Goal: Check status: Check status

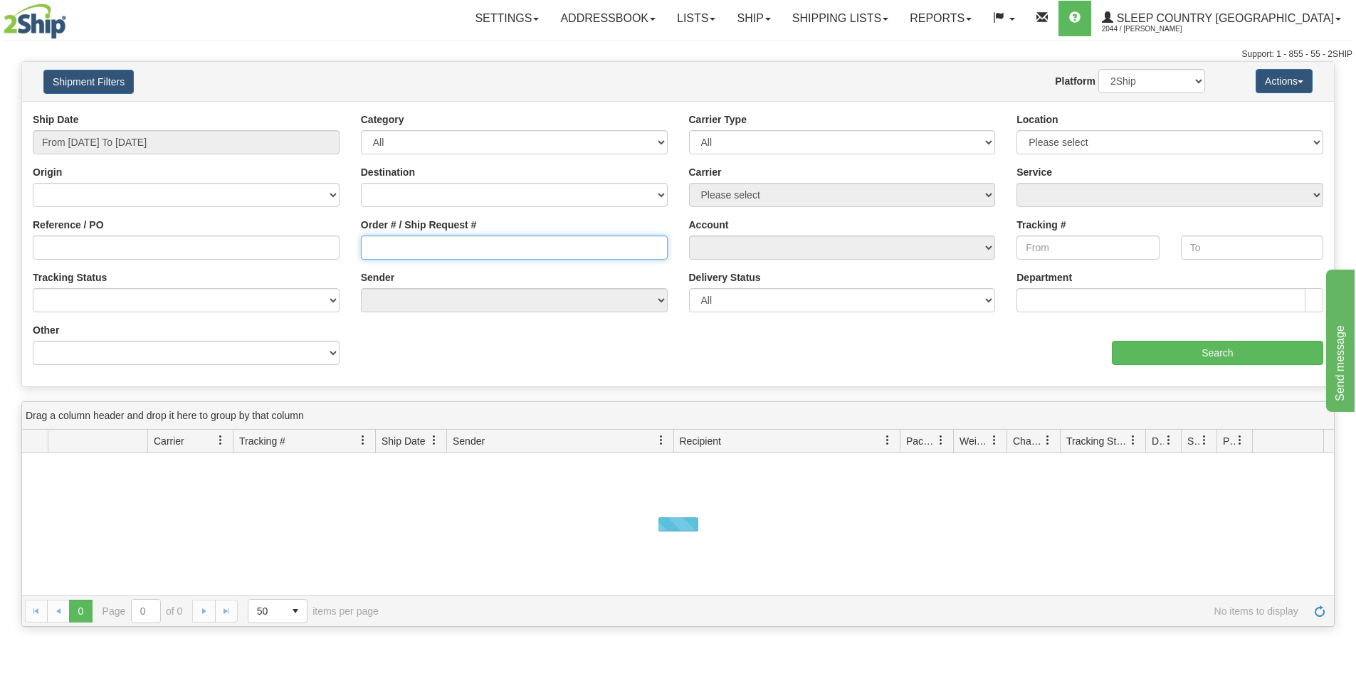
click at [427, 250] on input "Order # / Ship Request #" at bounding box center [514, 248] width 307 height 24
paste input "9007I127721"
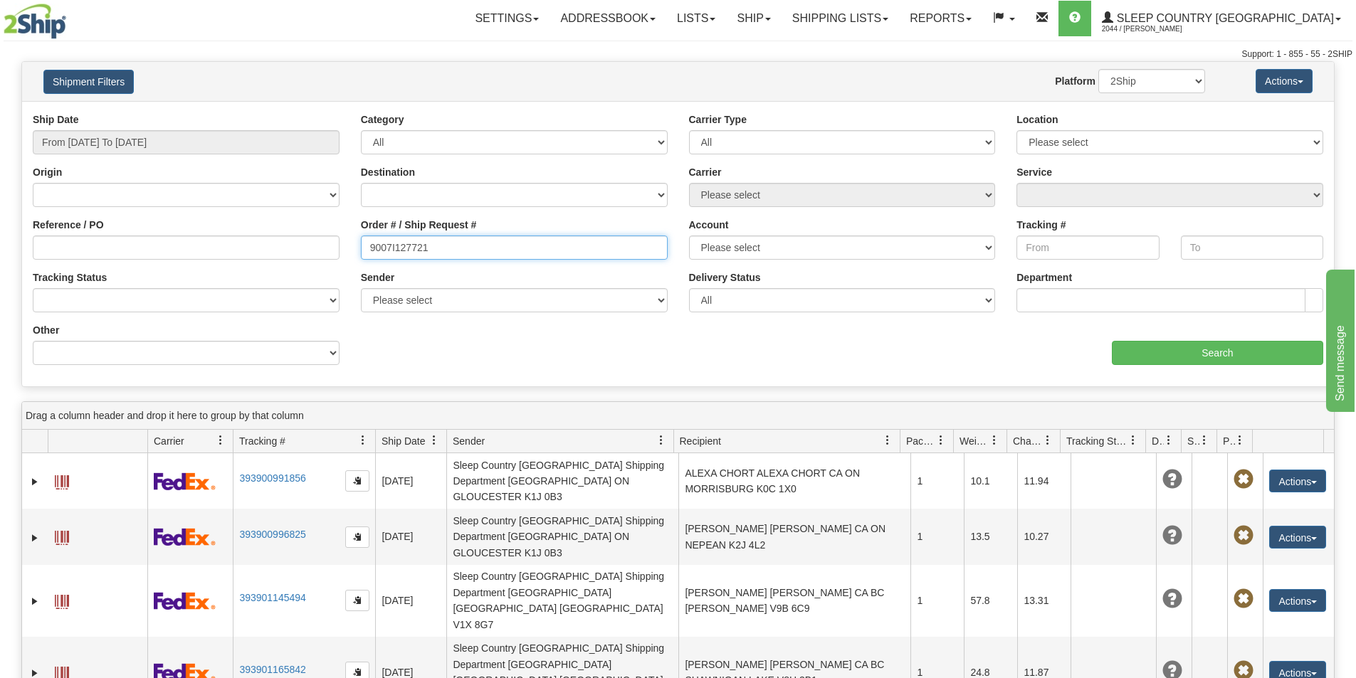
type input "9007I127721"
click at [167, 142] on input "From [DATE] To [DATE]" at bounding box center [186, 142] width 307 height 24
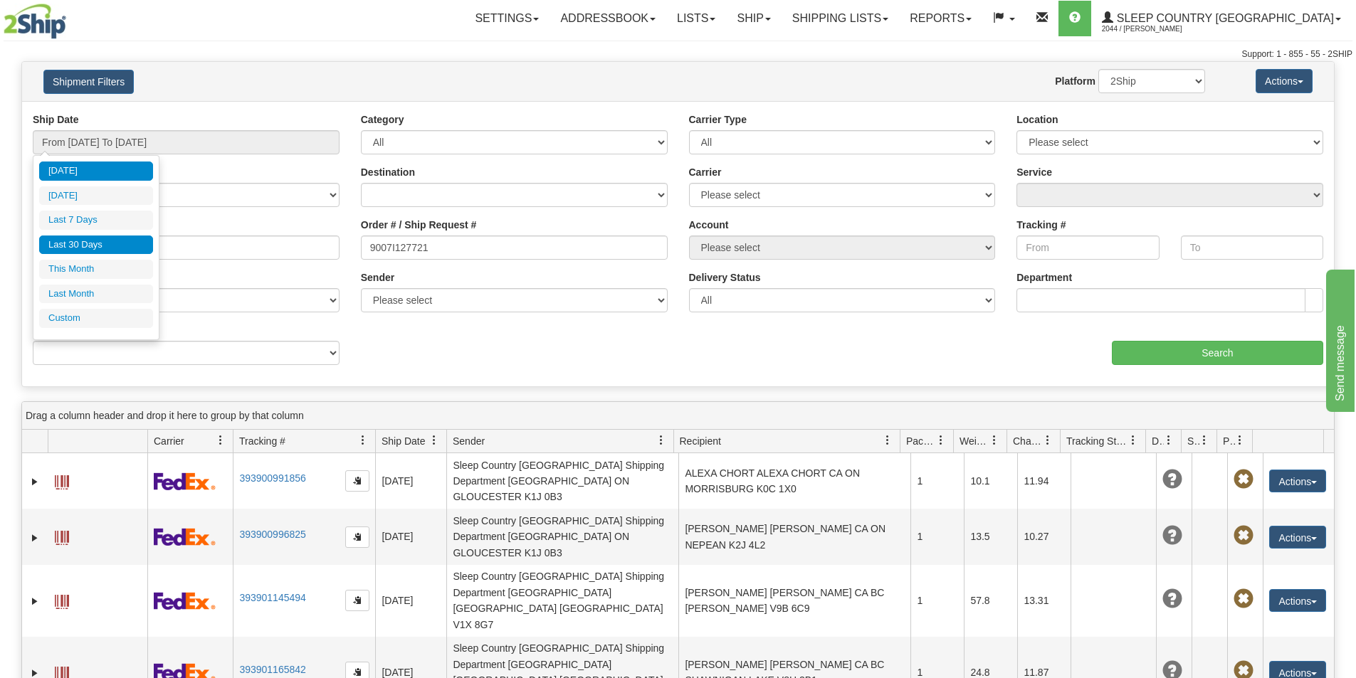
click at [110, 245] on li "Last 30 Days" at bounding box center [96, 245] width 114 height 19
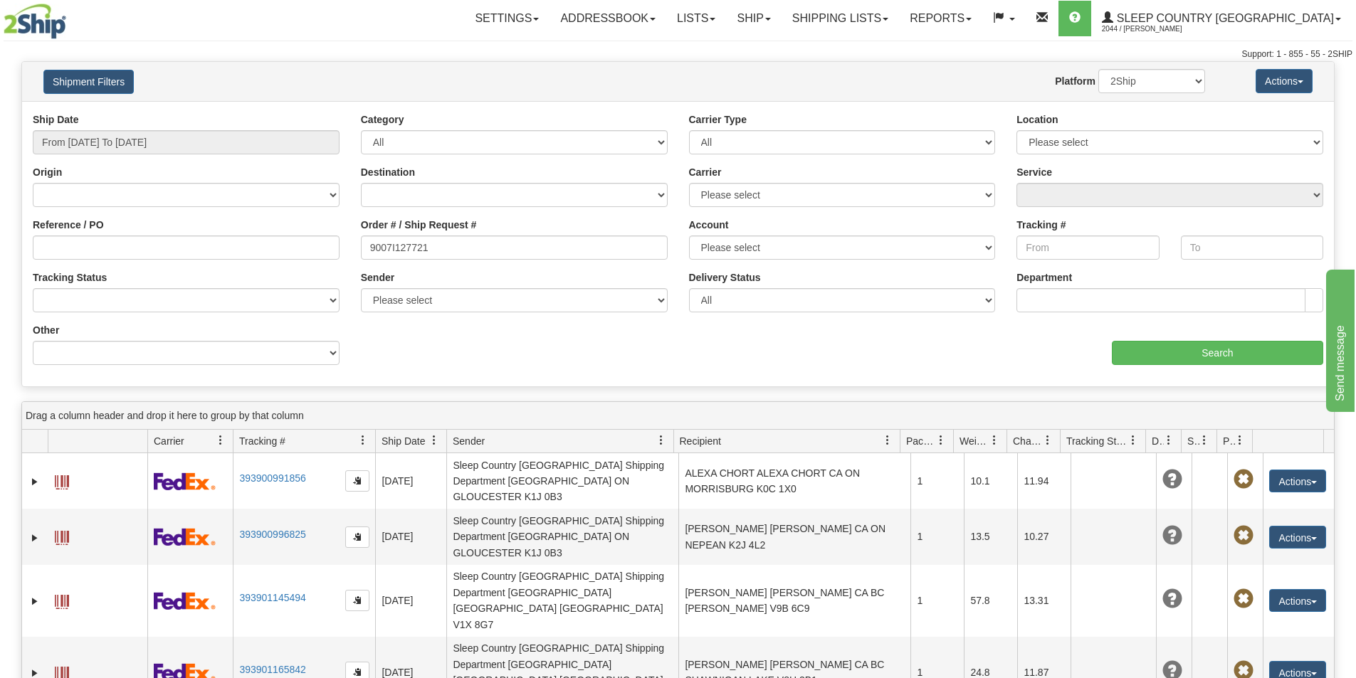
type input "From [DATE] To [DATE]"
click at [1178, 350] on input "Search" at bounding box center [1217, 353] width 211 height 24
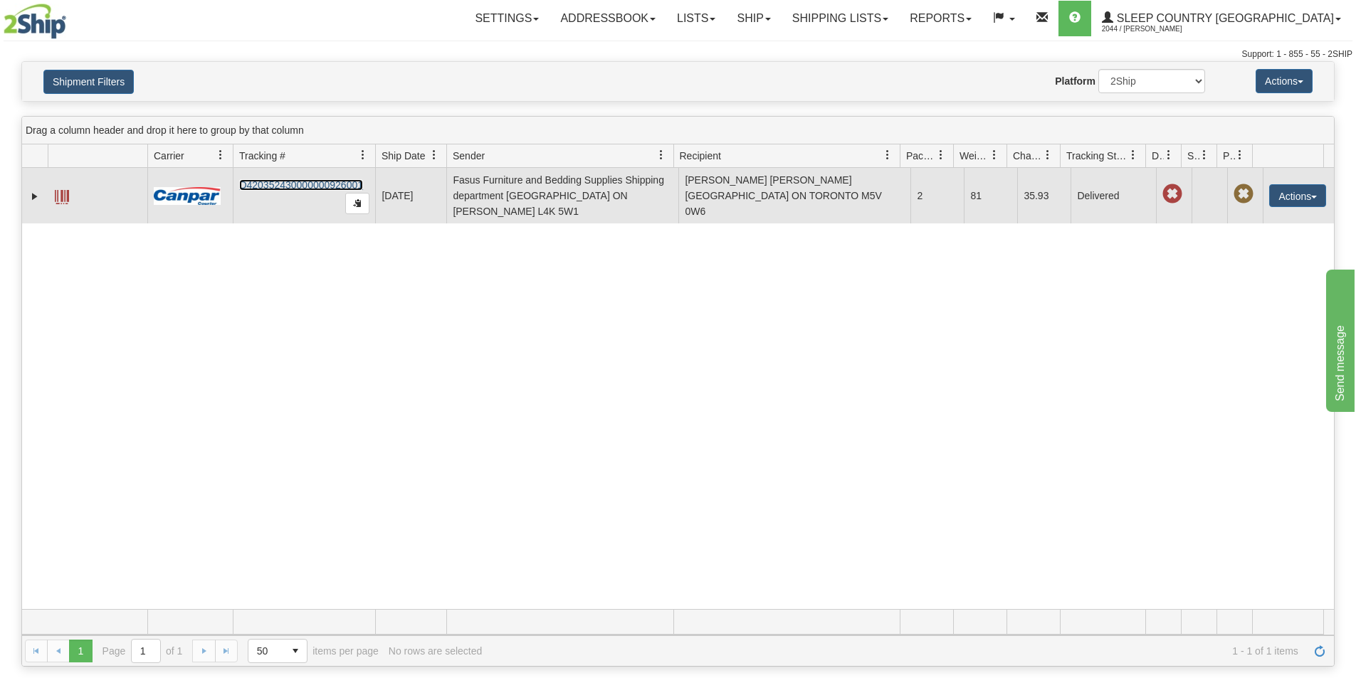
click at [314, 184] on link "D420352430000000926001" at bounding box center [301, 184] width 124 height 11
